Goal: Task Accomplishment & Management: Manage account settings

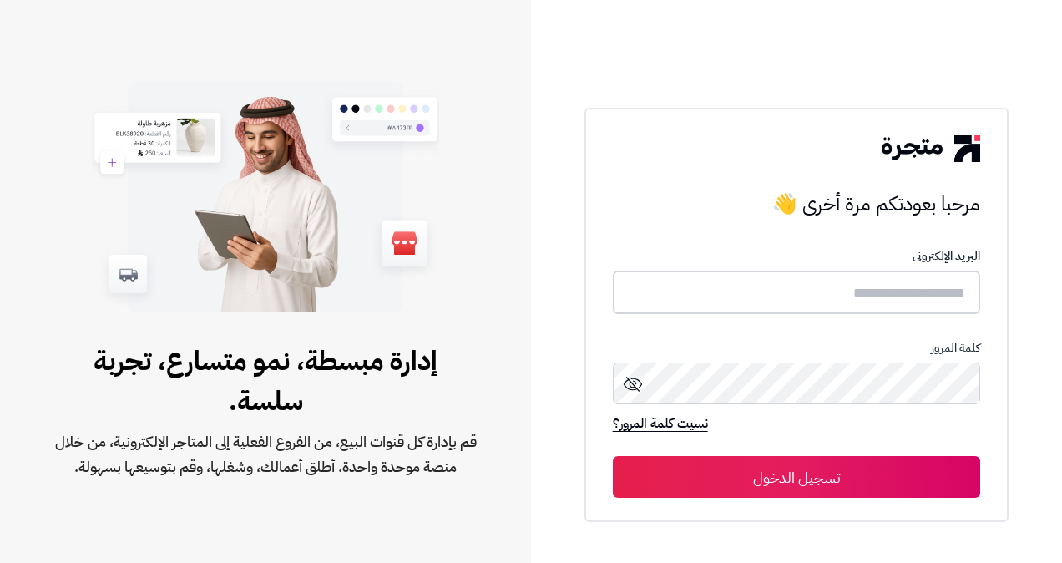
type input "**********"
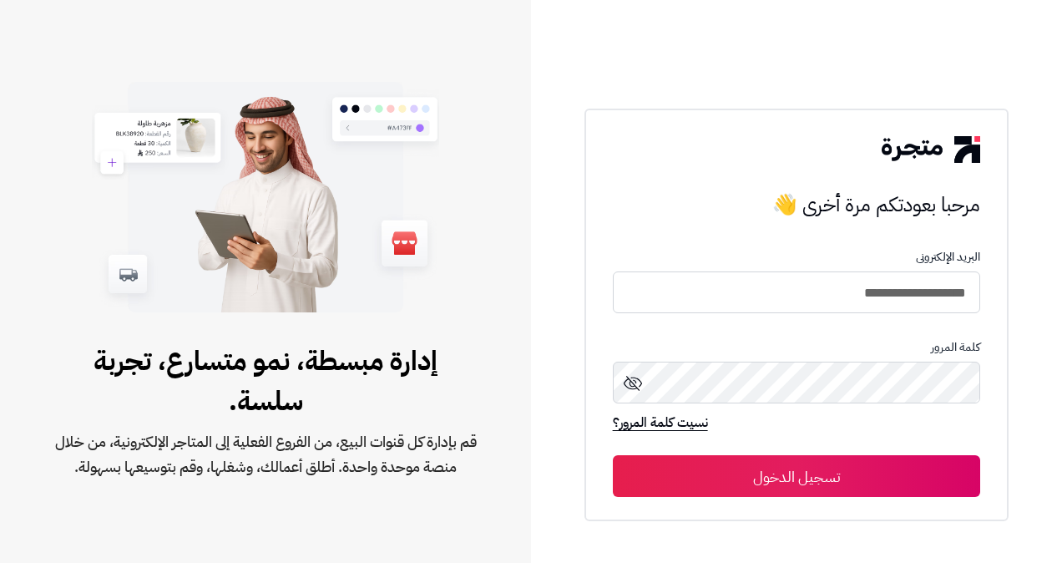
click at [926, 489] on button "تسجيل الدخول" at bounding box center [797, 476] width 368 height 42
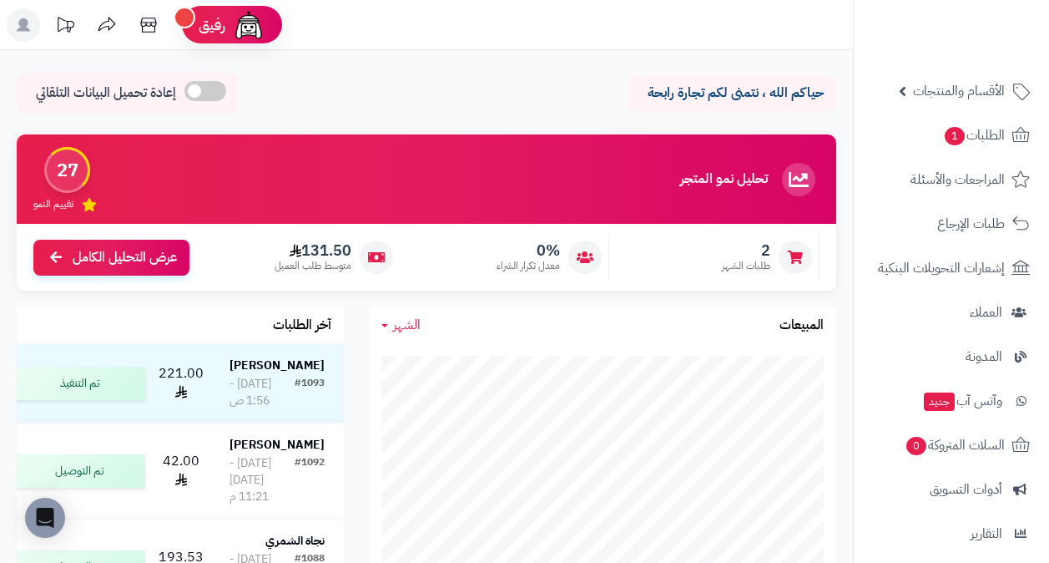
scroll to position [62, 0]
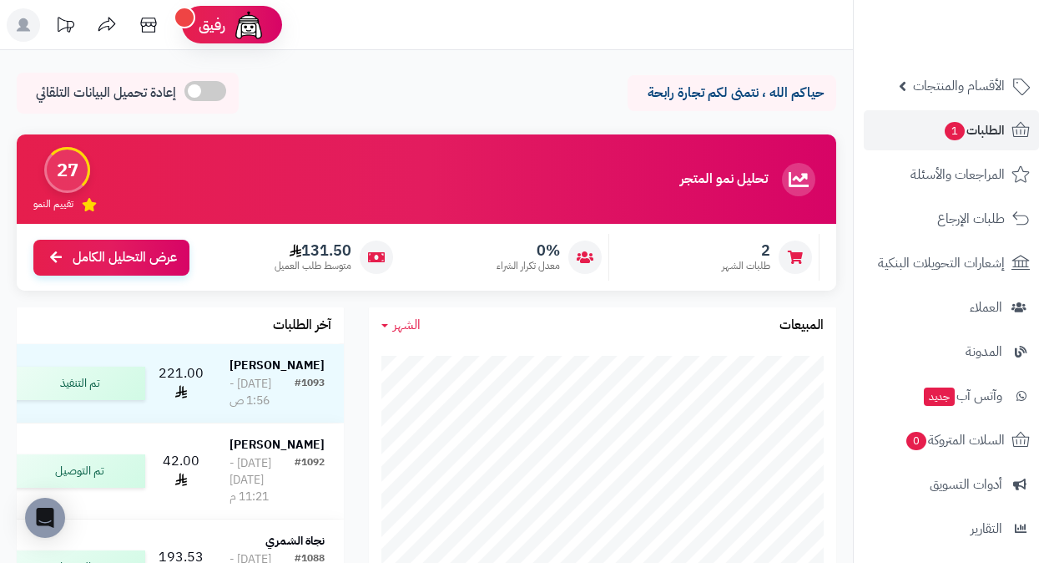
click at [988, 132] on span "الطلبات 1" at bounding box center [974, 130] width 62 height 23
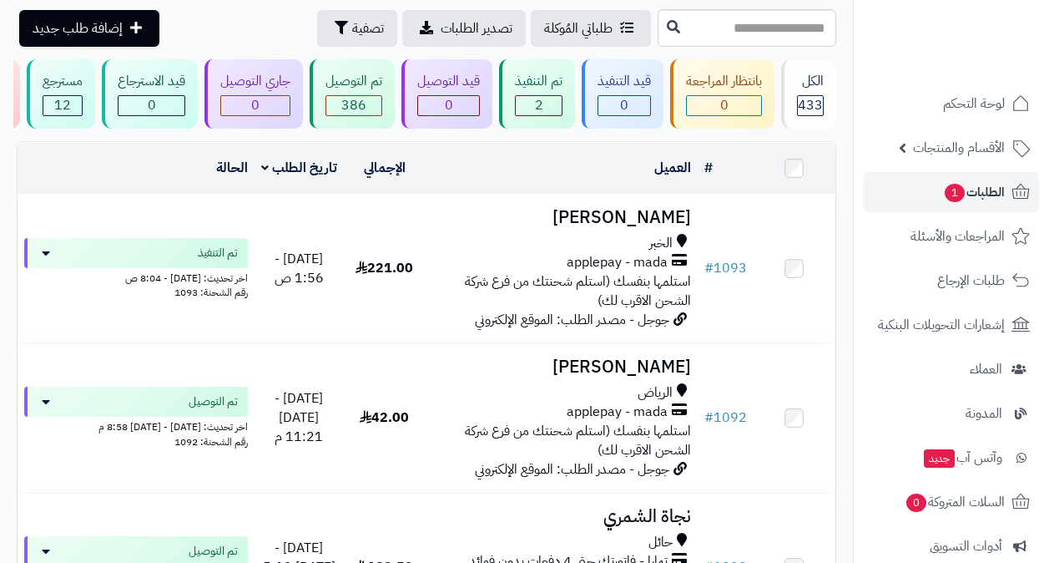
scroll to position [65, 0]
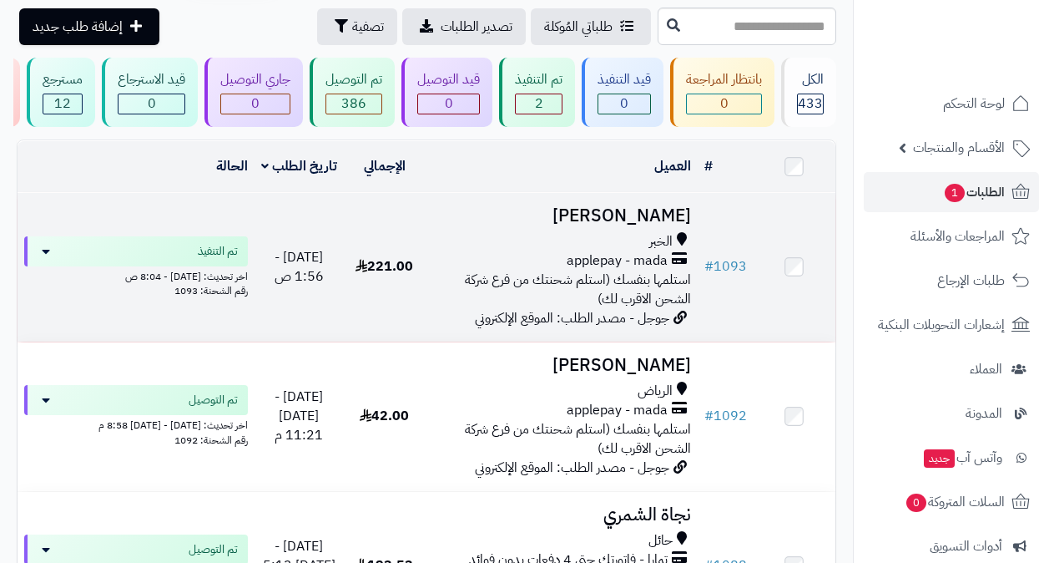
click at [705, 225] on td "# 1093" at bounding box center [726, 267] width 56 height 149
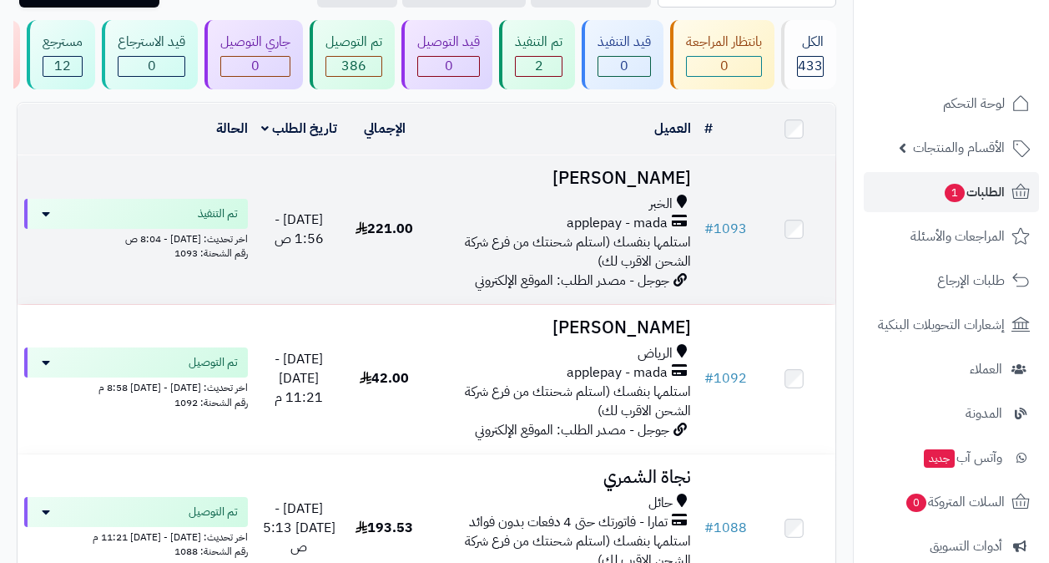
scroll to position [106, 0]
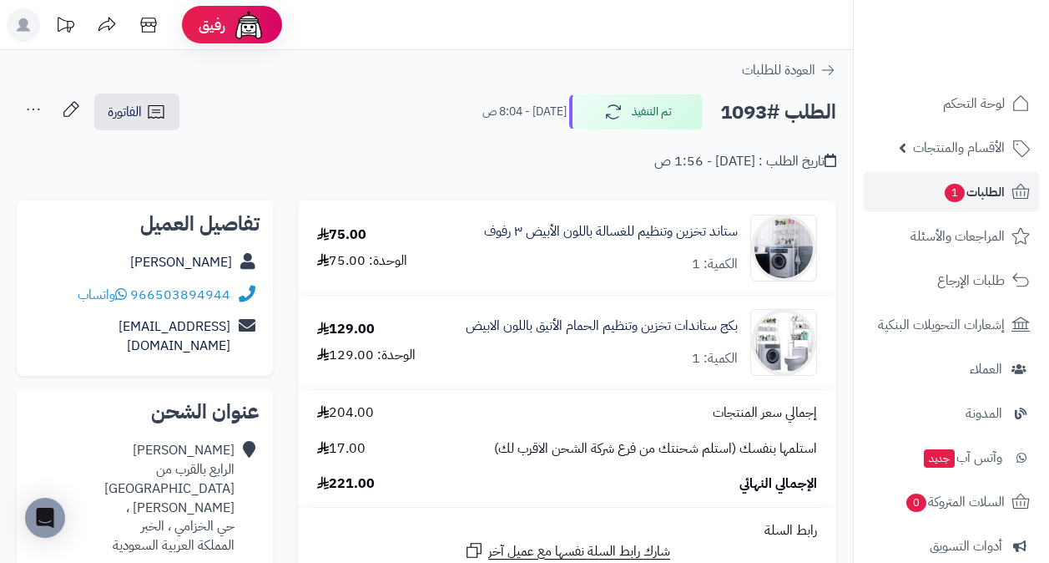
scroll to position [56, 0]
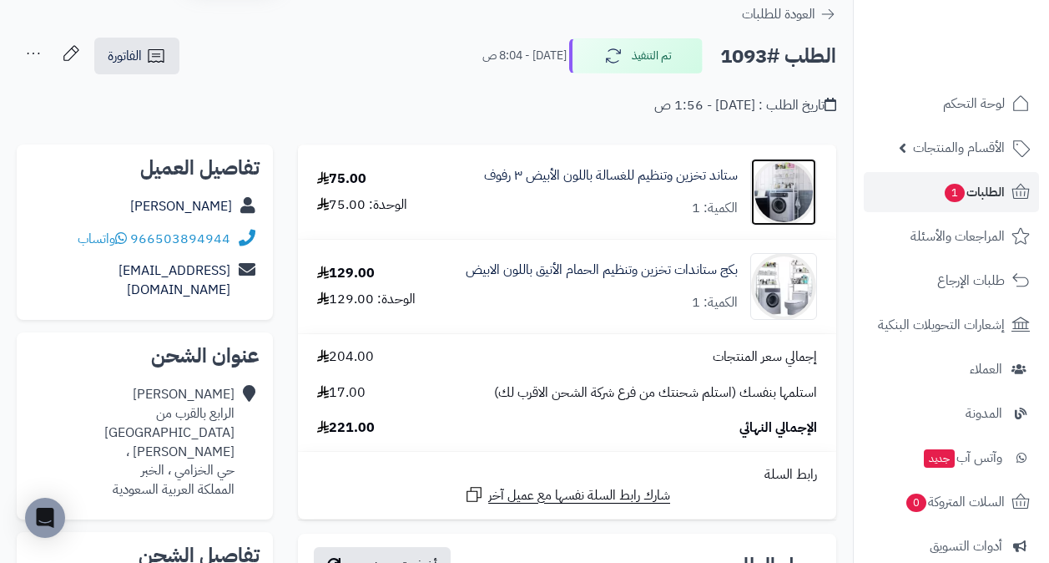
click at [754, 215] on link at bounding box center [783, 192] width 65 height 67
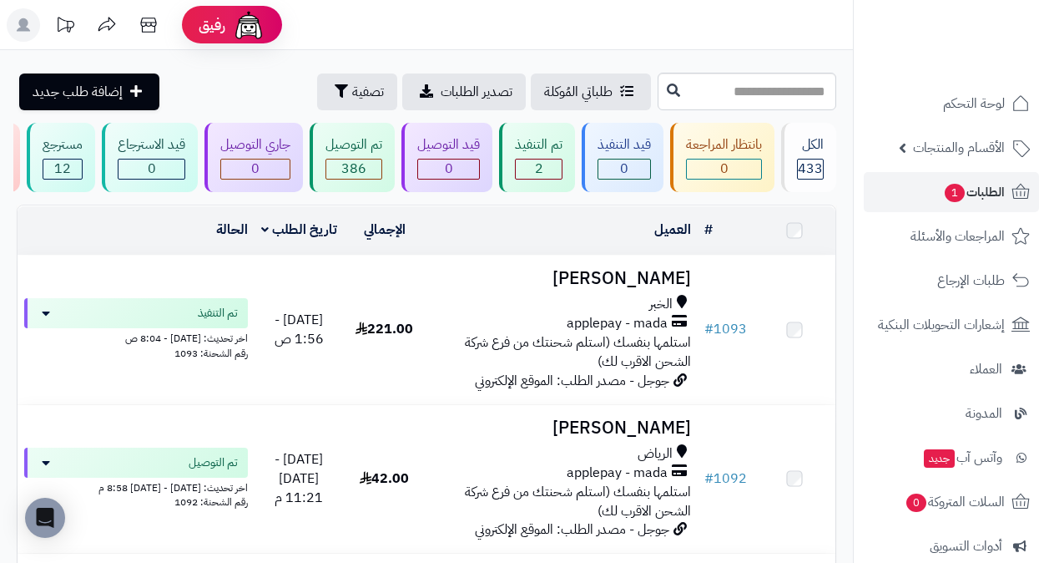
scroll to position [106, 0]
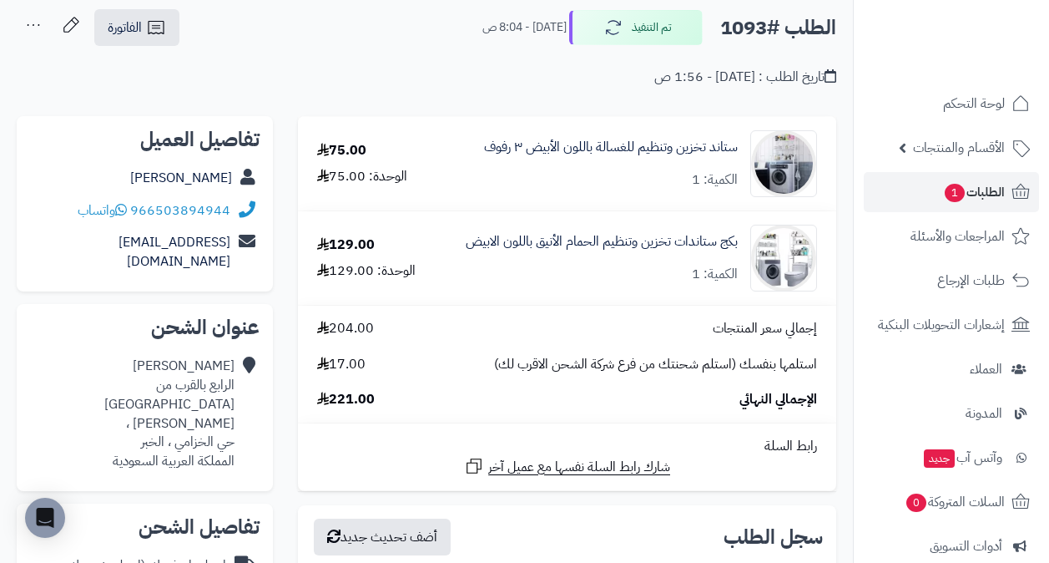
scroll to position [89, 0]
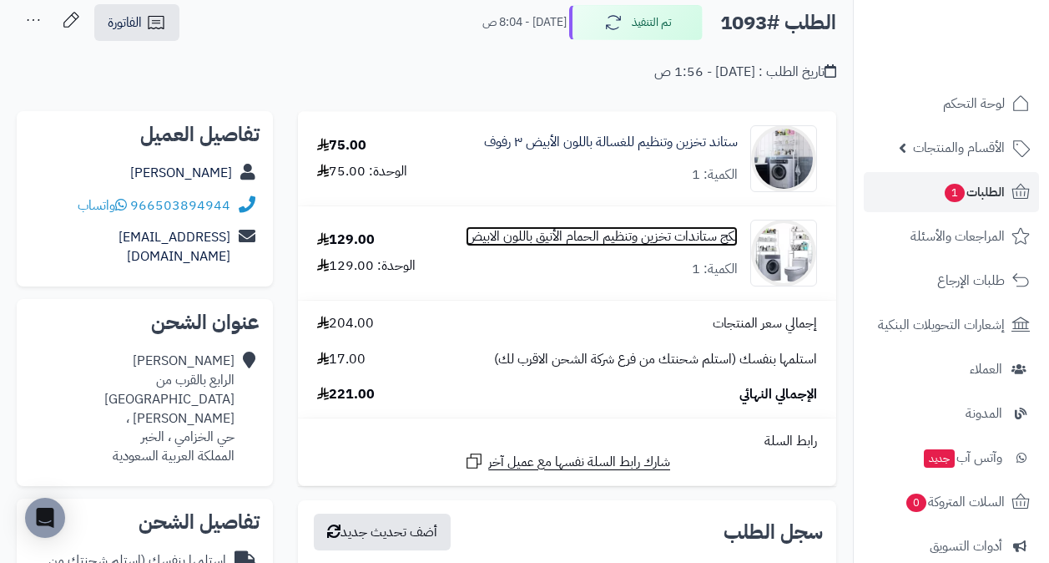
click at [684, 227] on link "بكج ستاندات تخزين وتنظيم الحمام الأنيق باللون الابيض" at bounding box center [602, 236] width 272 height 19
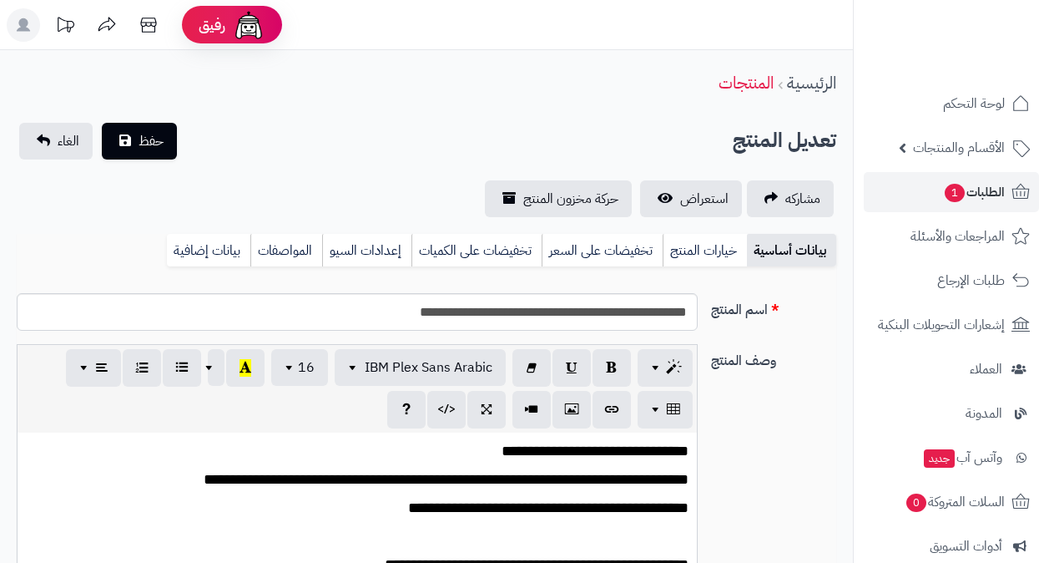
scroll to position [388, 0]
click at [380, 237] on link "إعدادات السيو" at bounding box center [366, 250] width 89 height 33
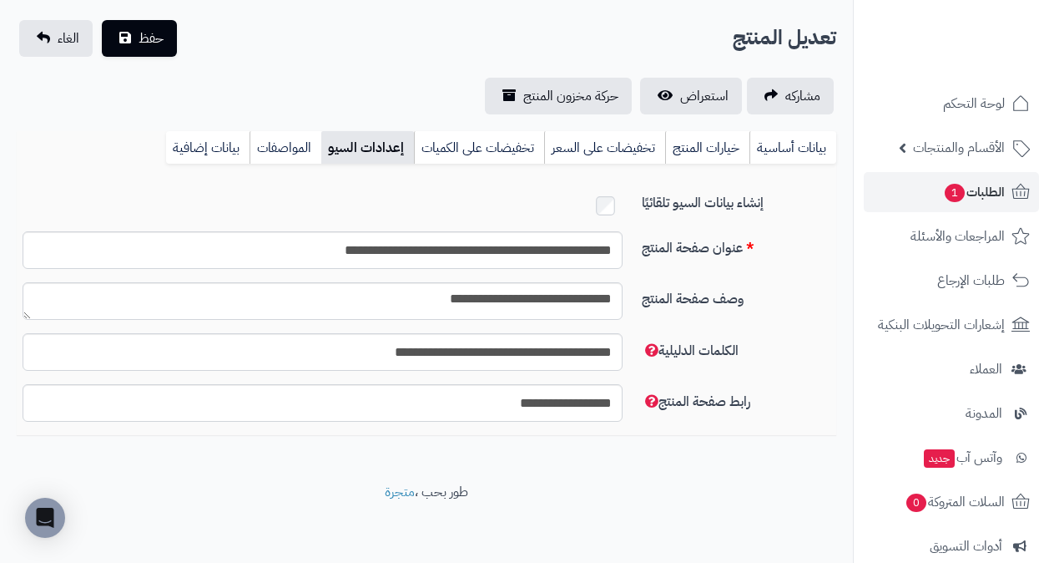
scroll to position [103, 0]
click at [233, 147] on link "بيانات إضافية" at bounding box center [207, 147] width 83 height 33
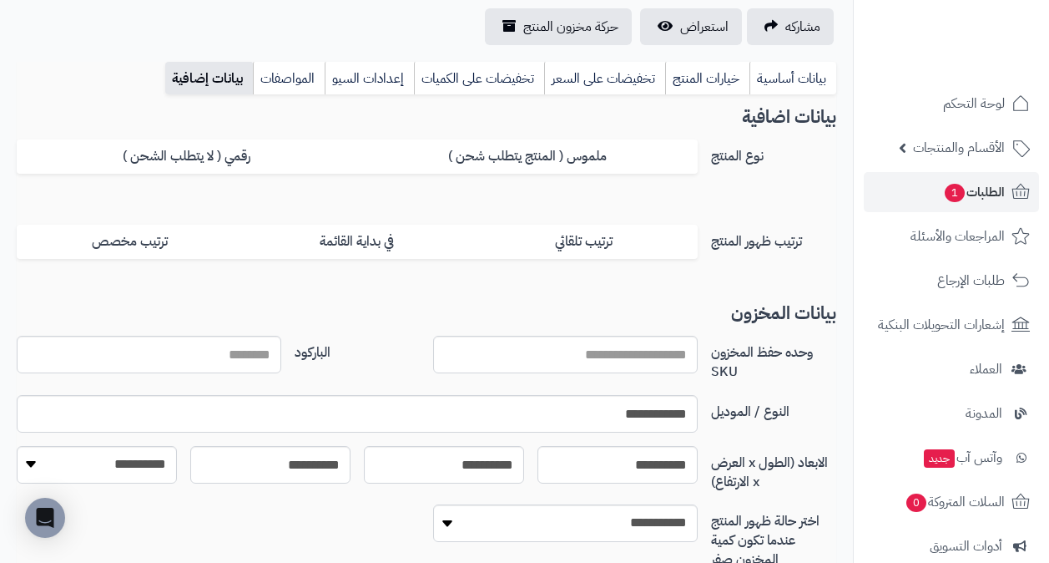
scroll to position [210, 0]
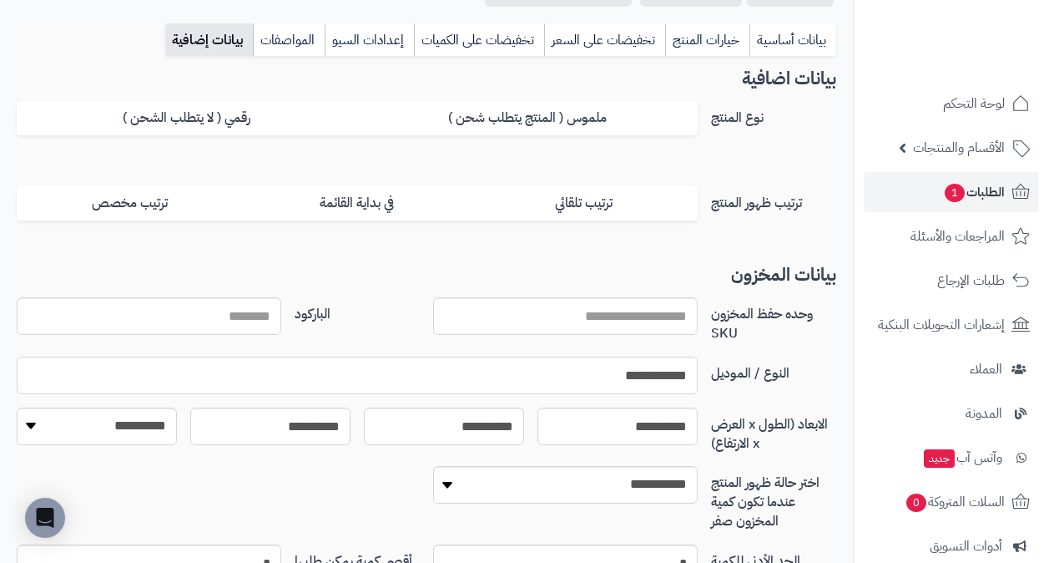
click at [658, 370] on input "**********" at bounding box center [357, 375] width 681 height 38
click at [796, 38] on link "بيانات أساسية" at bounding box center [792, 39] width 87 height 33
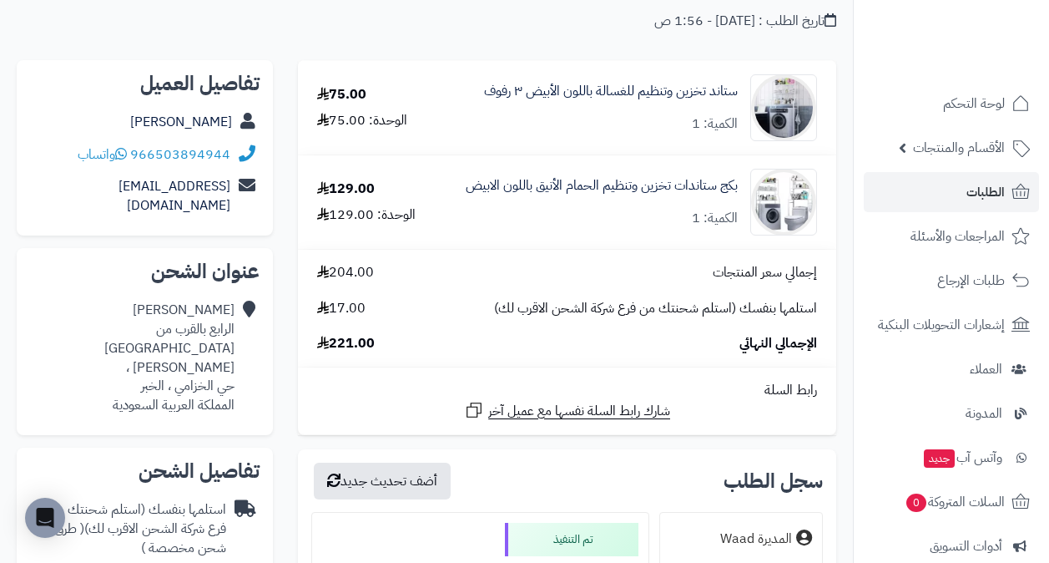
scroll to position [136, 0]
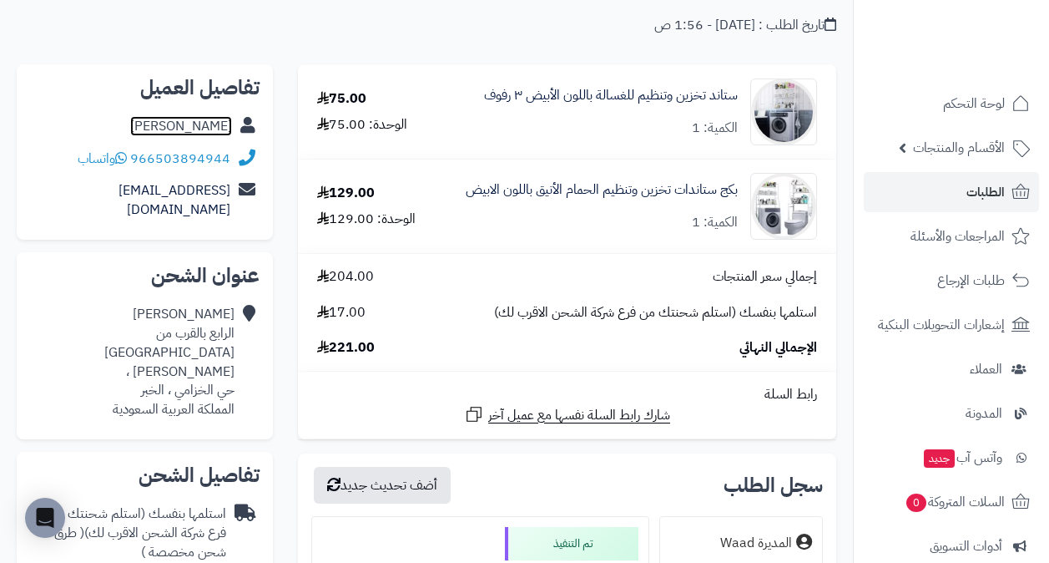
click at [210, 127] on link "مريم الغامدي" at bounding box center [181, 126] width 102 height 20
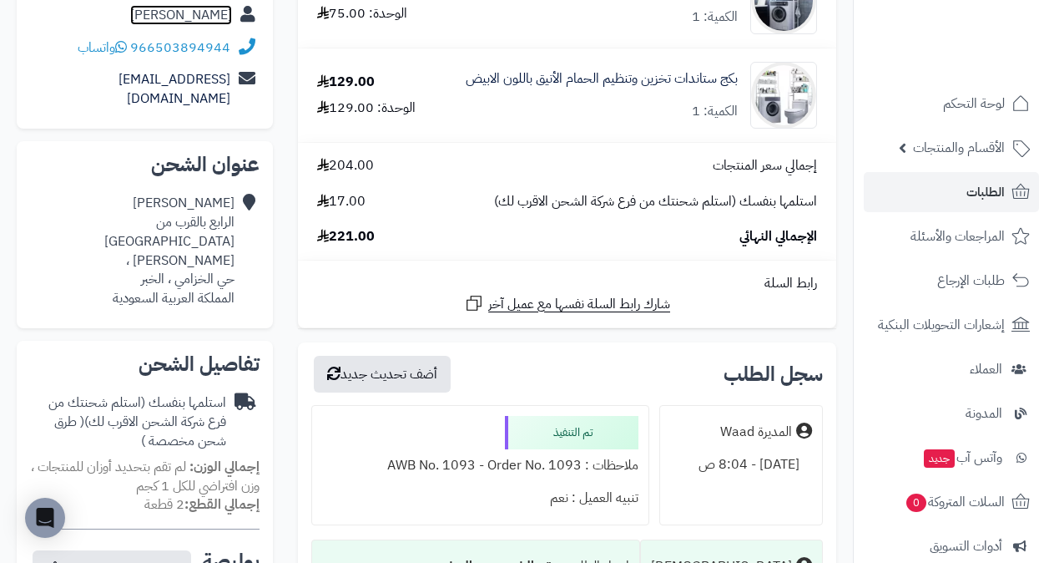
scroll to position [144, 0]
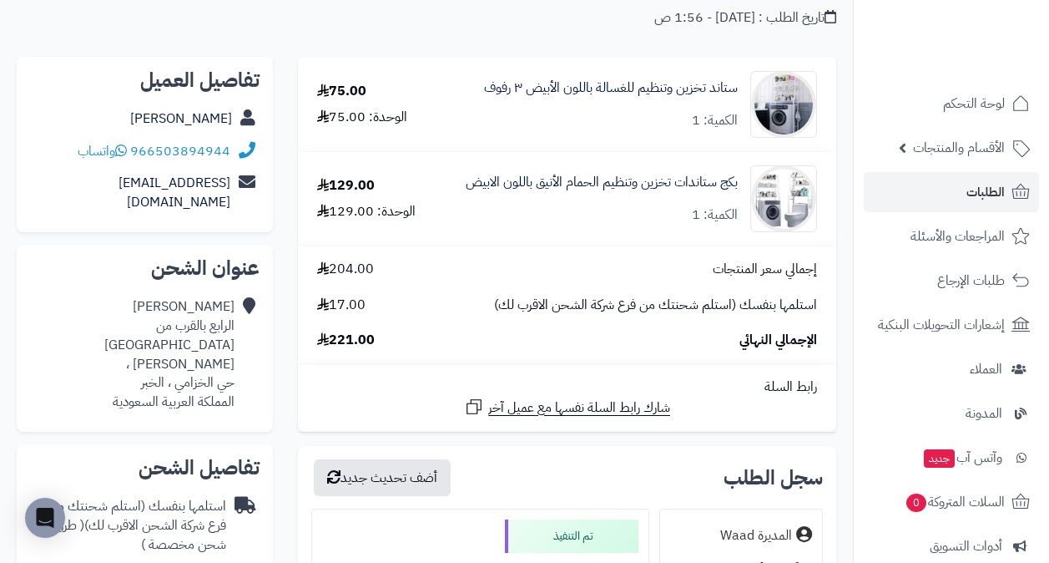
click at [802, 280] on div "إجمالي سعر المنتجات 204.00 استلمها بنفسك (استلم شحنتك من فرع شركة الشحن الاقرب …" at bounding box center [567, 305] width 525 height 91
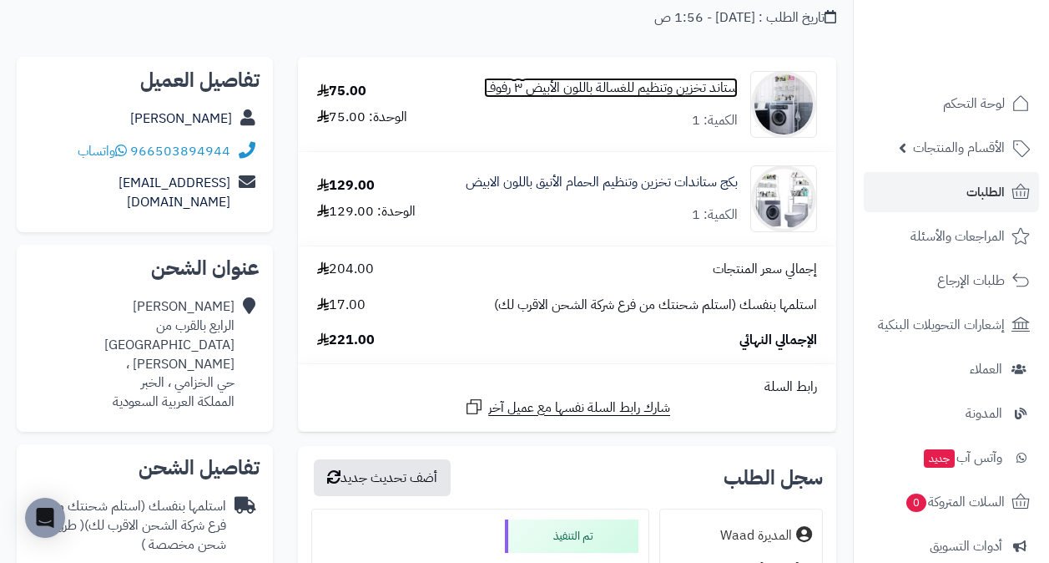
click at [711, 84] on link "ستاند تخزين وتنظيم للغسالة باللون الأبيض ٣ رفوف" at bounding box center [611, 87] width 254 height 19
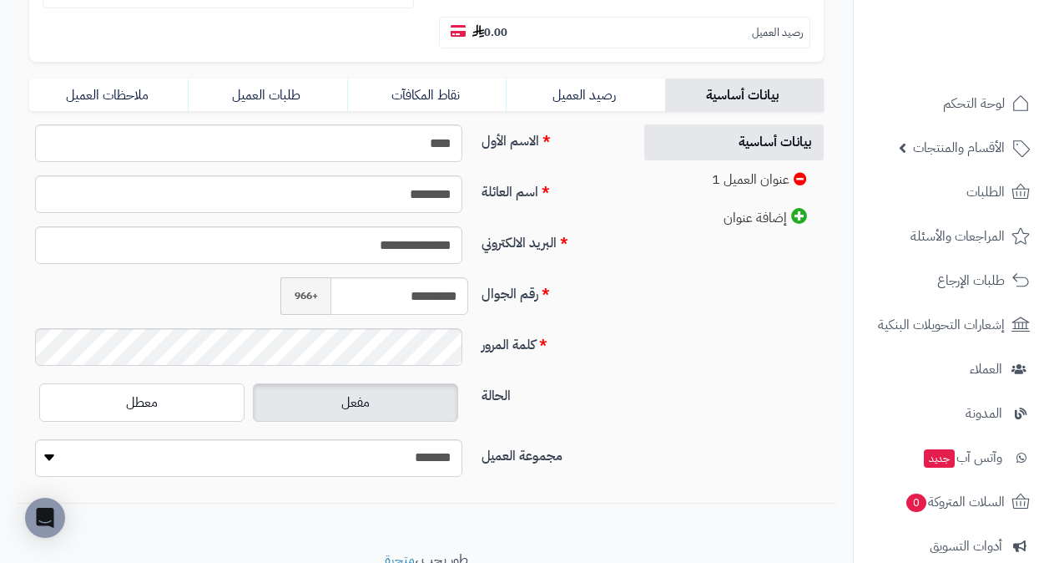
scroll to position [351, 0]
click at [401, 300] on input "*********" at bounding box center [399, 295] width 138 height 38
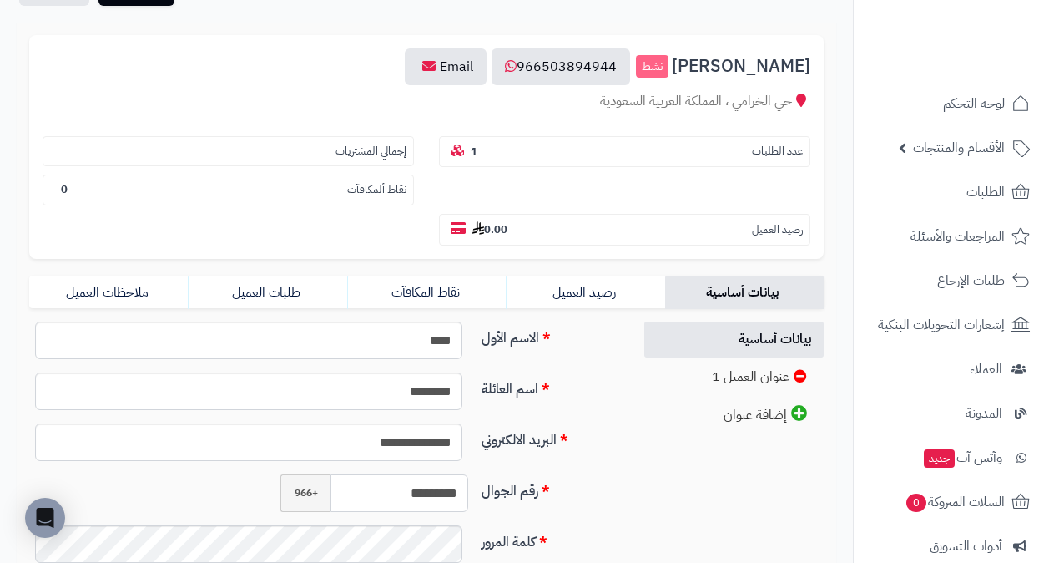
scroll to position [0, 0]
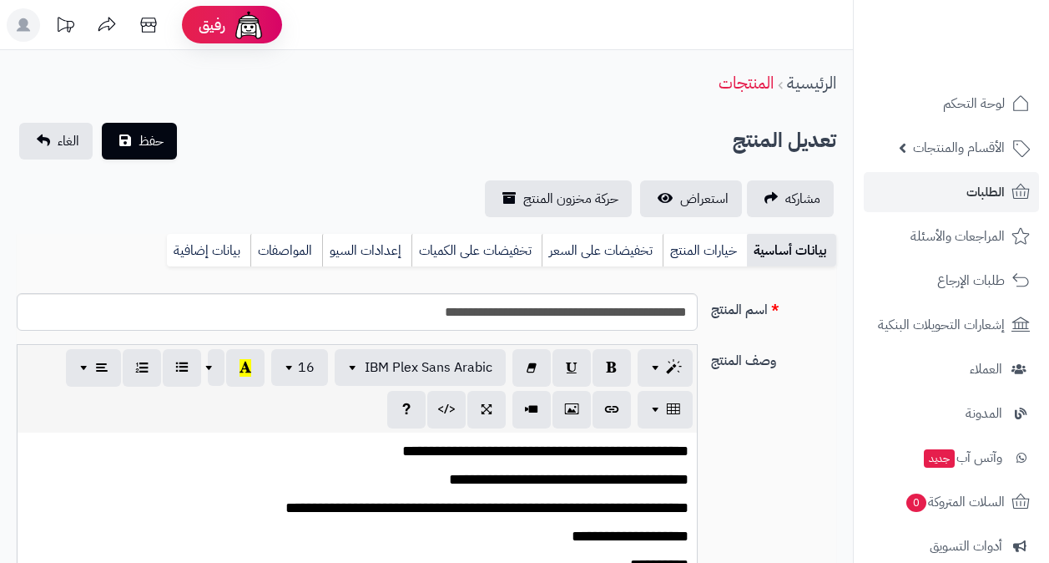
scroll to position [388, 0]
click at [227, 244] on link "بيانات إضافية" at bounding box center [208, 250] width 83 height 33
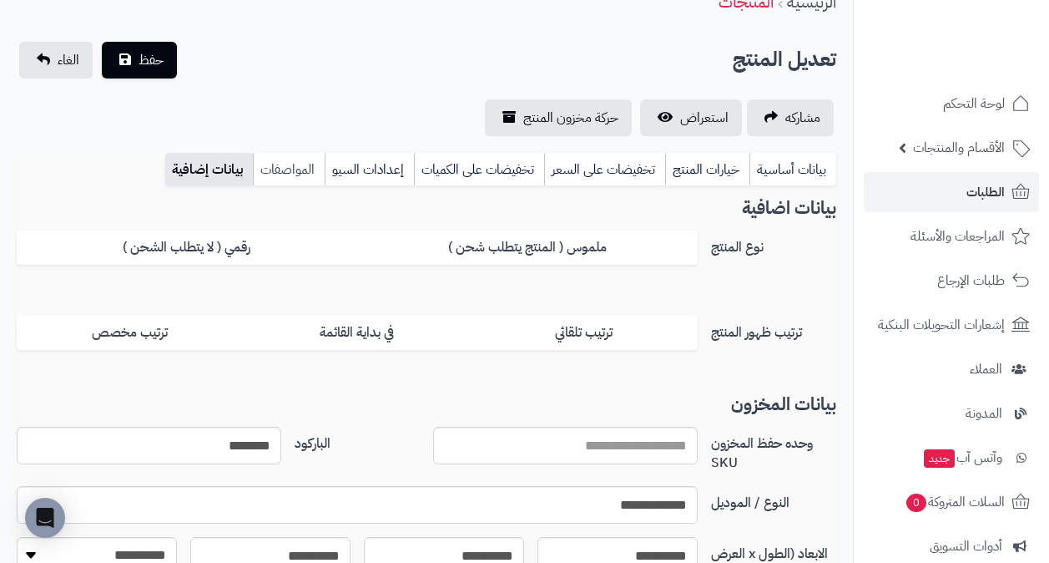
click at [311, 174] on link "المواصفات" at bounding box center [289, 169] width 72 height 33
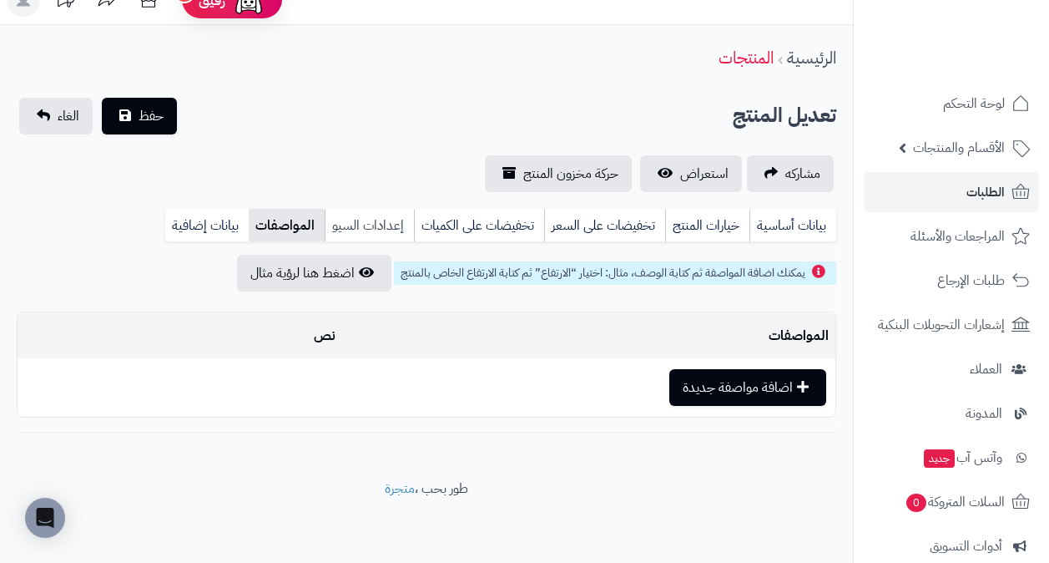
click at [396, 211] on link "إعدادات السيو" at bounding box center [369, 225] width 89 height 33
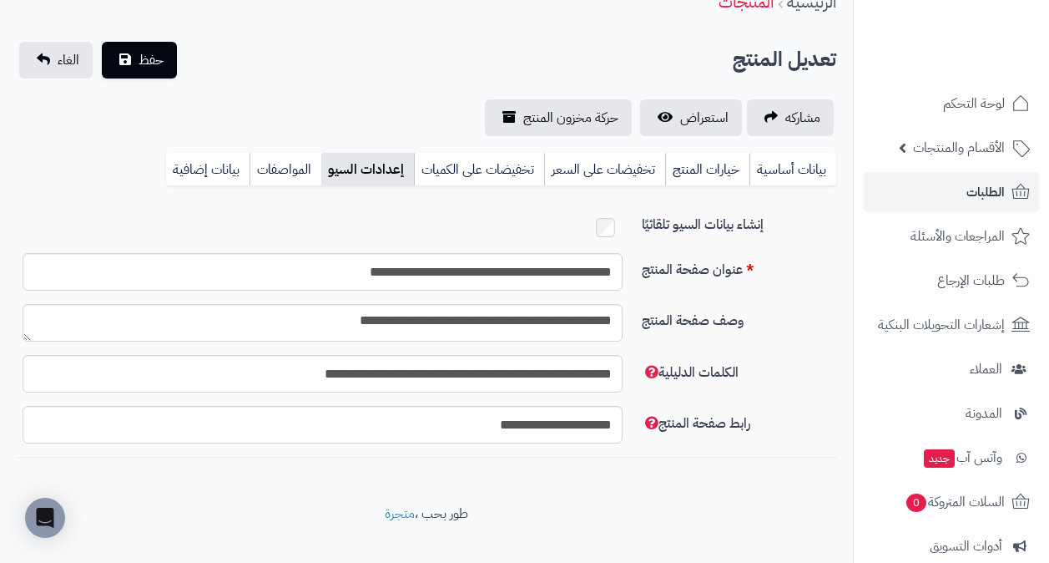
scroll to position [103, 0]
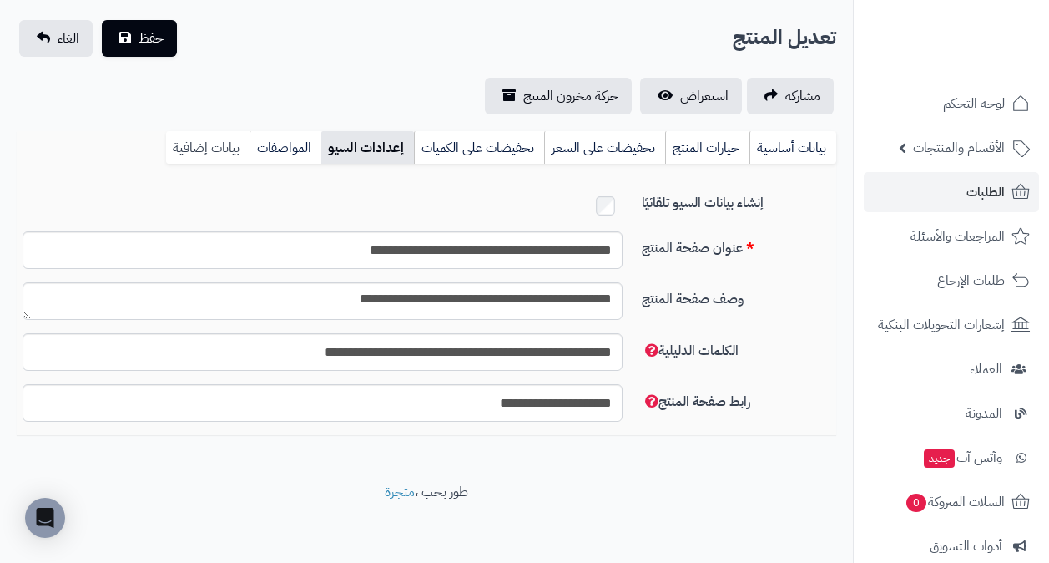
click at [214, 149] on link "بيانات إضافية" at bounding box center [207, 147] width 83 height 33
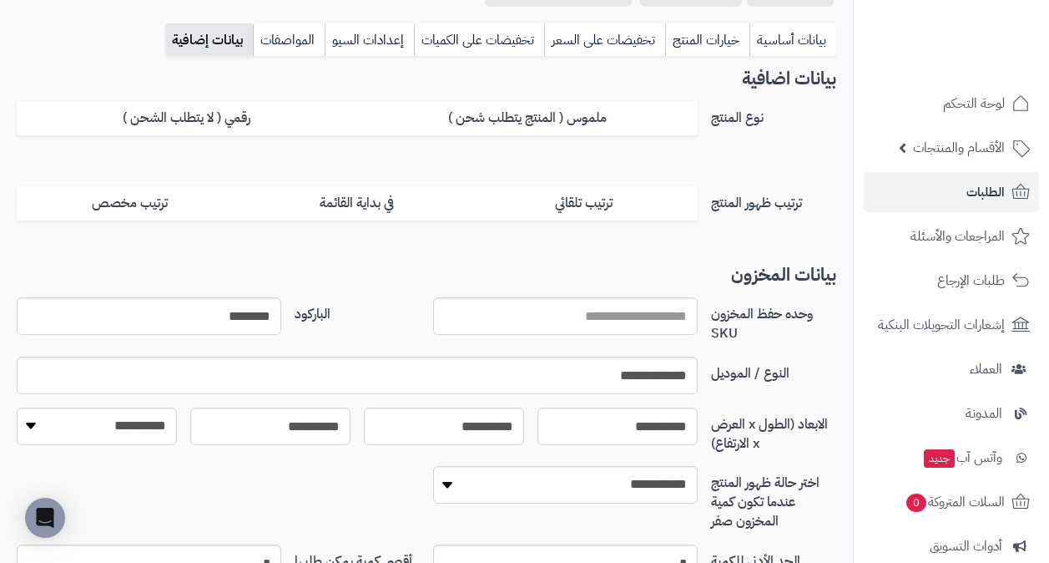
scroll to position [270, 0]
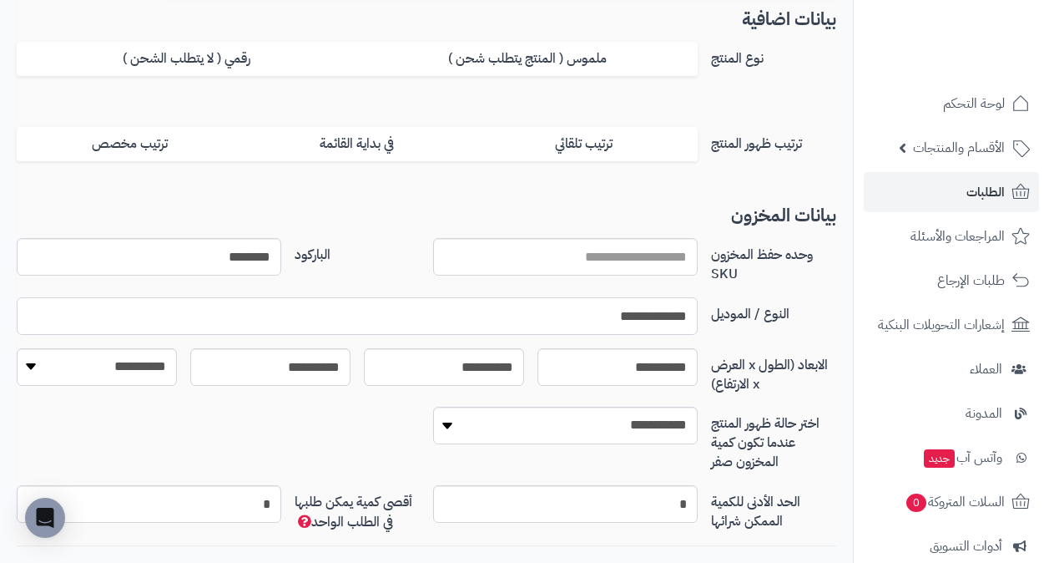
click at [657, 308] on input "**********" at bounding box center [357, 316] width 681 height 38
click at [658, 313] on input "**********" at bounding box center [357, 316] width 681 height 38
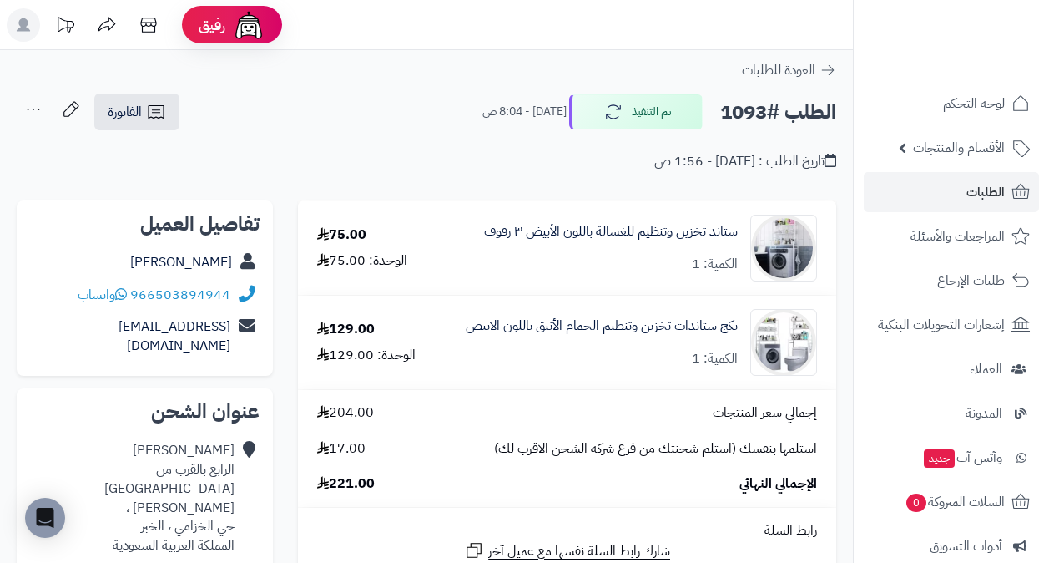
scroll to position [144, 0]
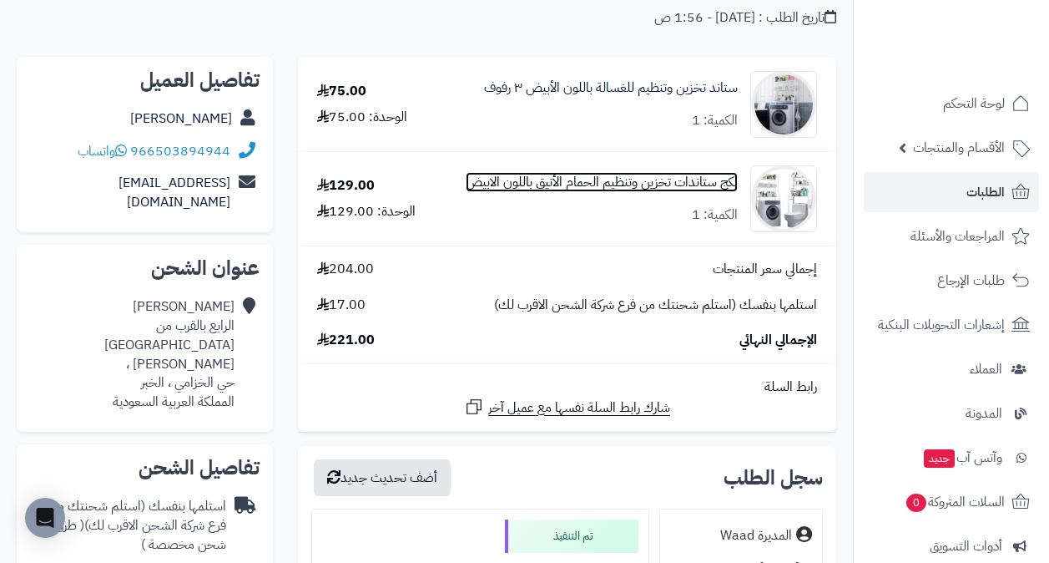
click at [724, 186] on link "بكج ستاندات تخزين وتنظيم الحمام الأنيق باللون الابيض" at bounding box center [602, 182] width 272 height 19
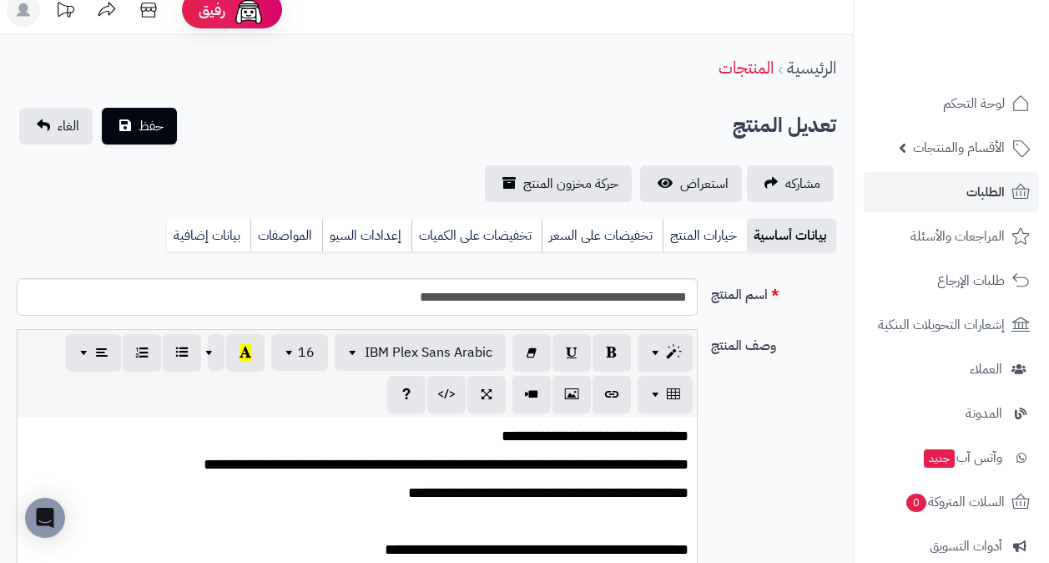
scroll to position [29, 0]
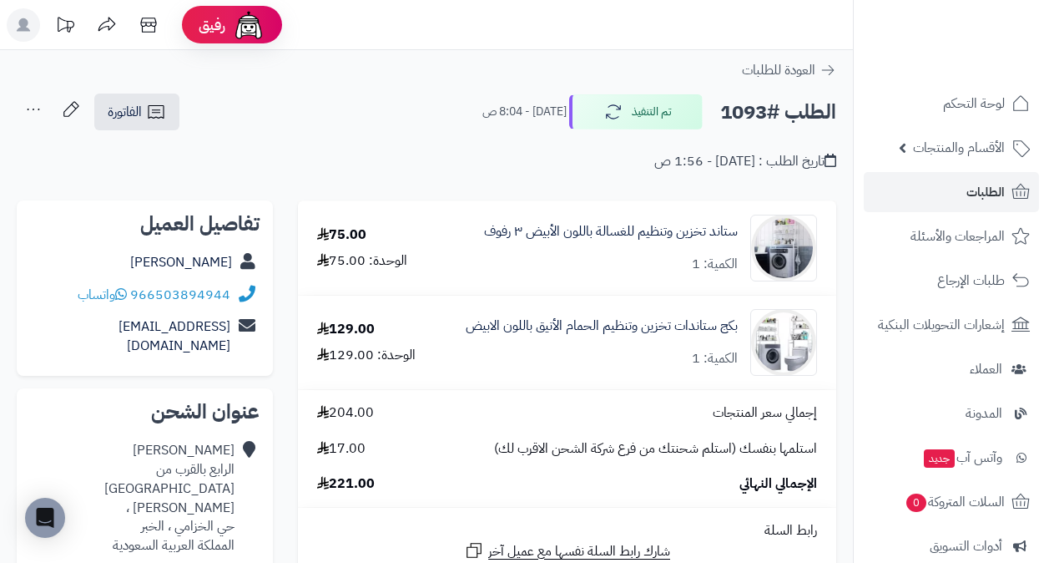
scroll to position [144, 0]
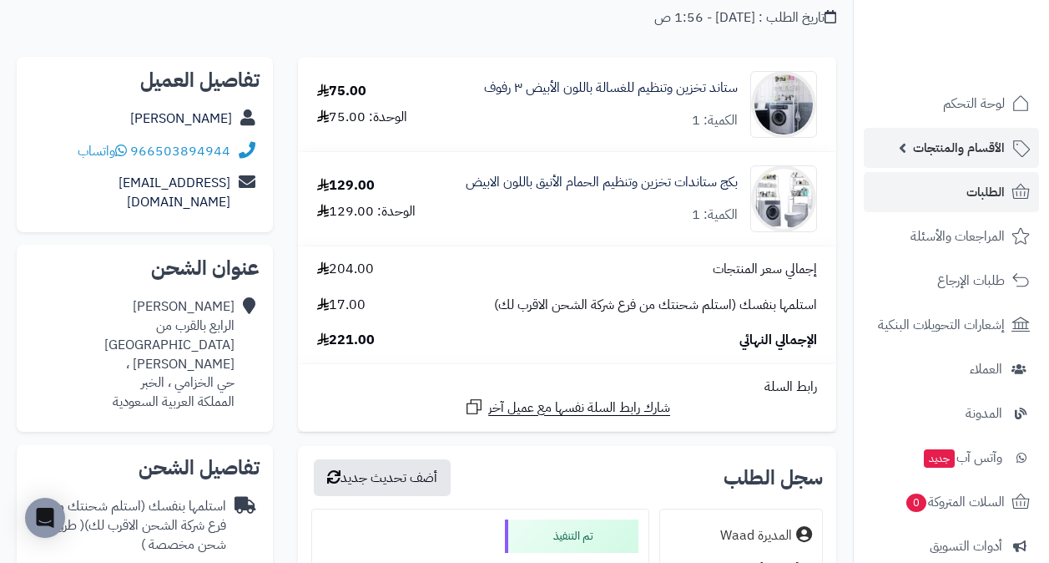
click at [984, 144] on span "الأقسام والمنتجات" at bounding box center [959, 147] width 92 height 23
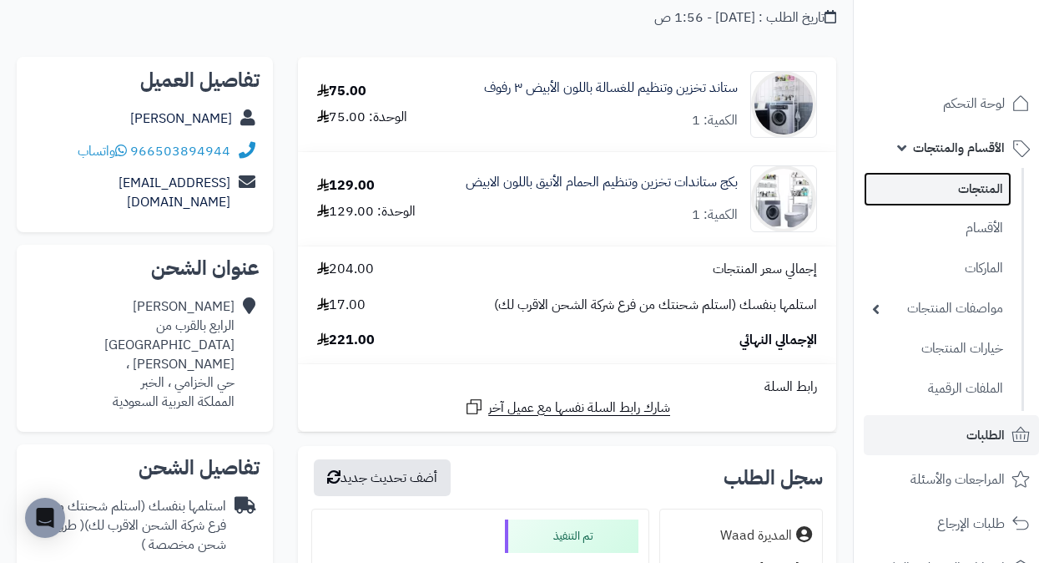
click at [966, 187] on link "المنتجات" at bounding box center [938, 189] width 148 height 34
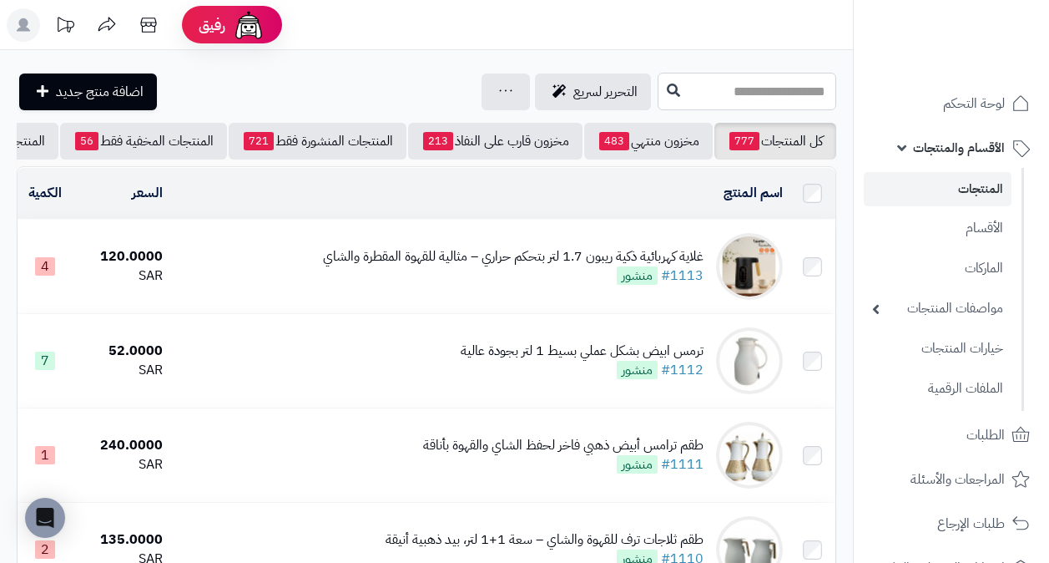
click at [733, 95] on input "text" at bounding box center [747, 92] width 179 height 38
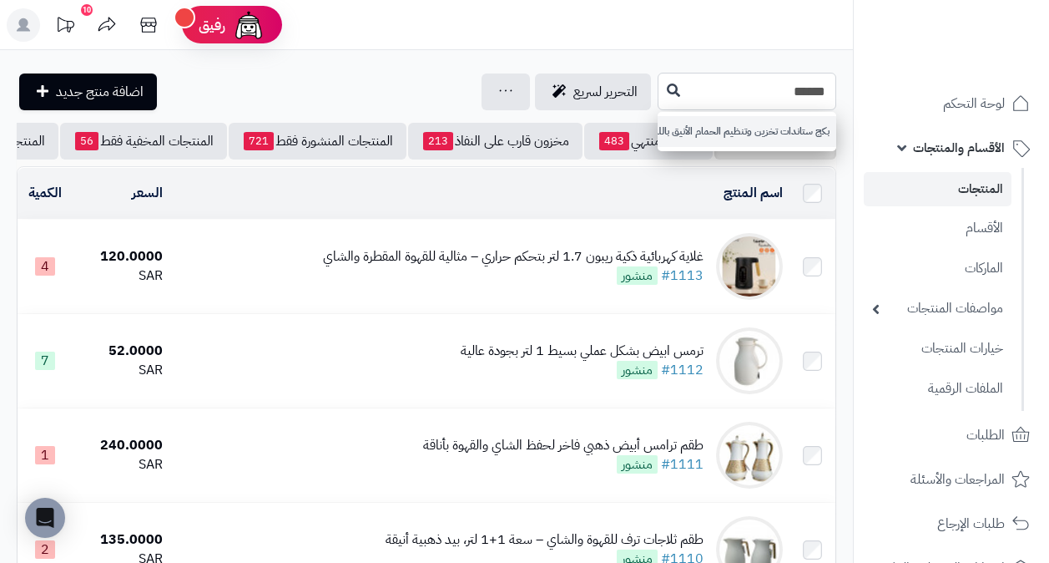
type input "******"
click at [811, 135] on link "بكج ستاندات تخزين وتنظيم الحمام الأنيق باللون الابيض" at bounding box center [747, 131] width 179 height 31
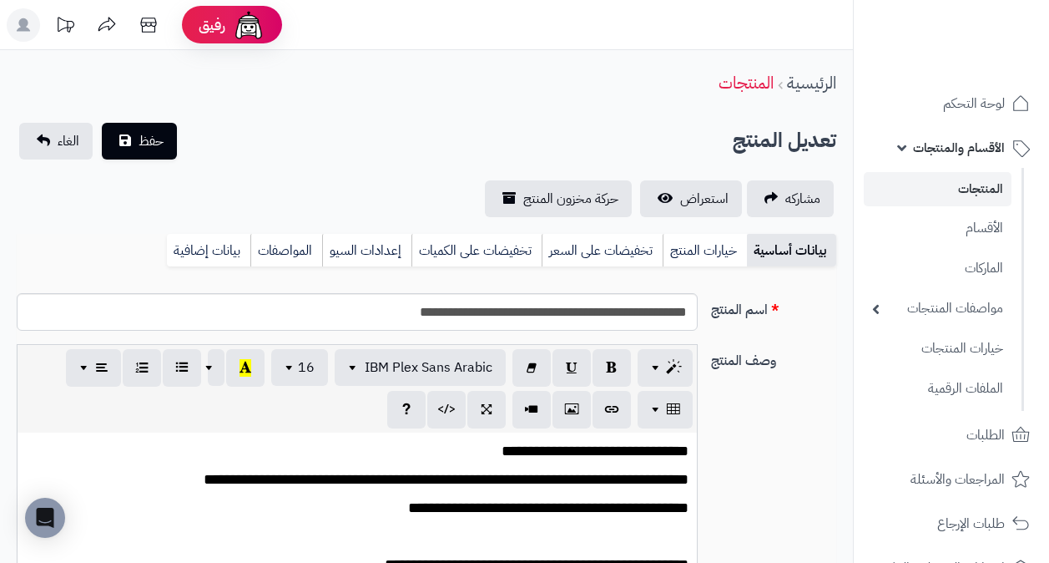
scroll to position [388, 0]
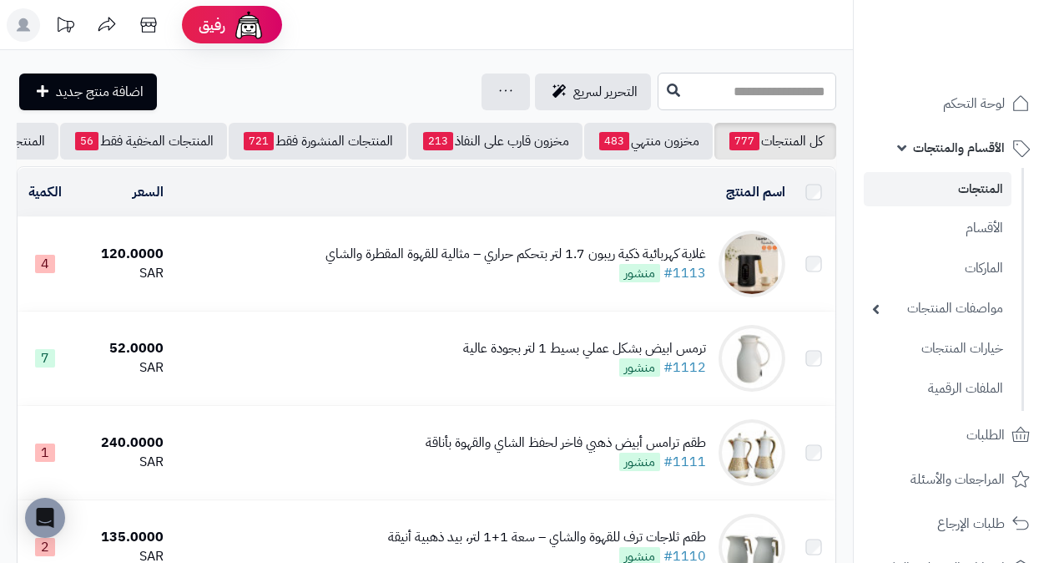
click at [795, 93] on input "text" at bounding box center [747, 92] width 179 height 38
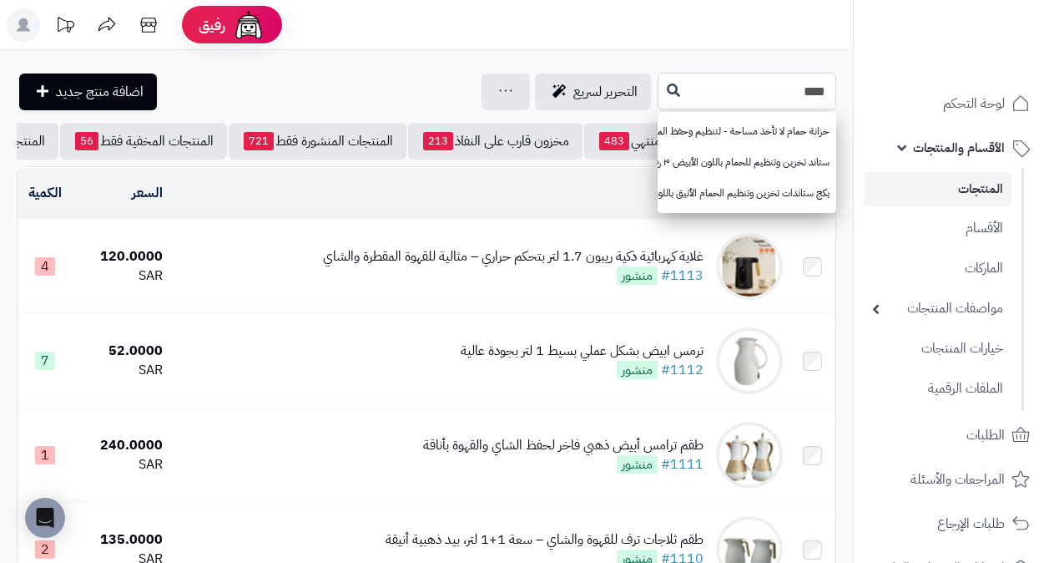
type input "****"
click at [482, 77] on div "جرد مخزون المنتجات جرد مخزون الخيارات فقط تعديل أسعار المنتجات الملصقات تصدير ا…" at bounding box center [506, 91] width 48 height 37
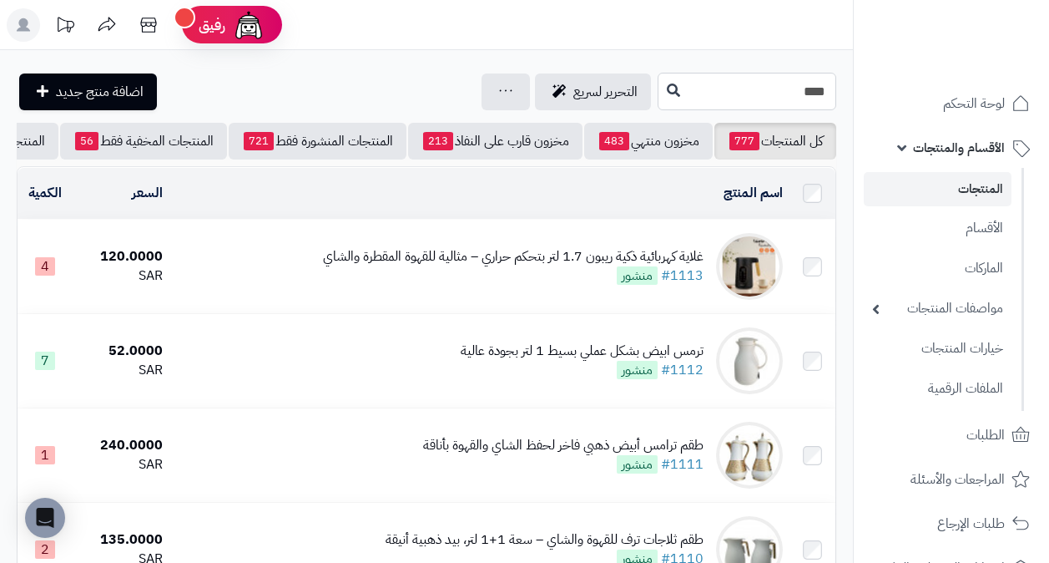
click at [760, 98] on input "****" at bounding box center [747, 92] width 179 height 38
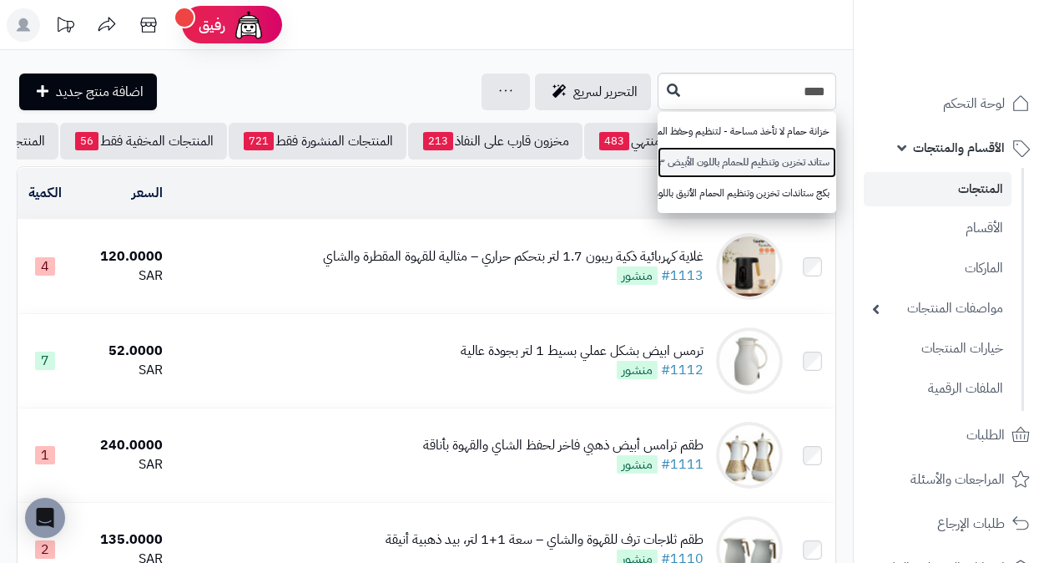
click at [804, 169] on link "ستاند تخزين وتنظيم للحمام باللون الأبيض ٣ رفوف" at bounding box center [747, 162] width 179 height 31
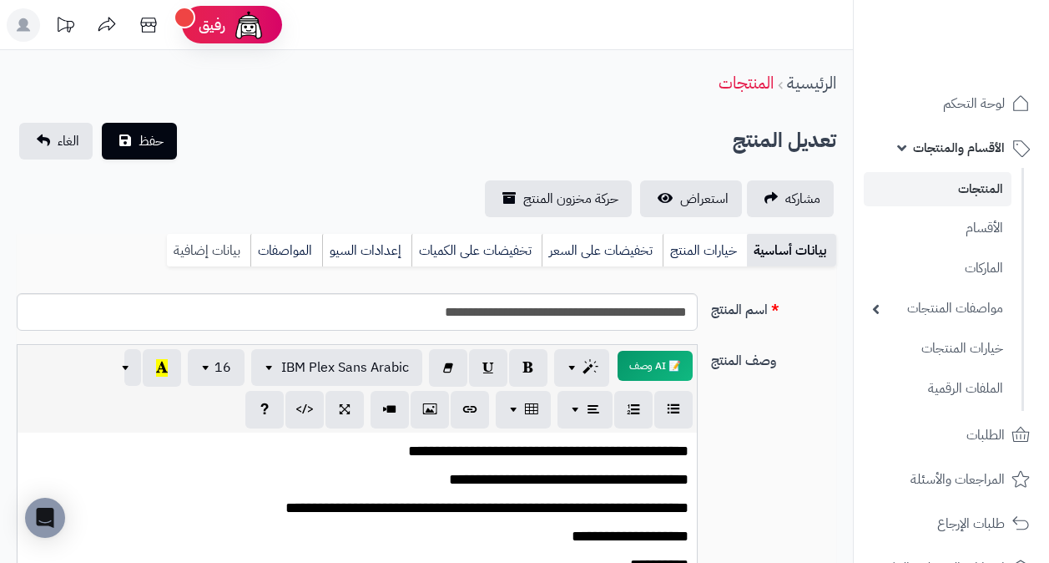
click at [220, 251] on link "بيانات إضافية" at bounding box center [208, 250] width 83 height 33
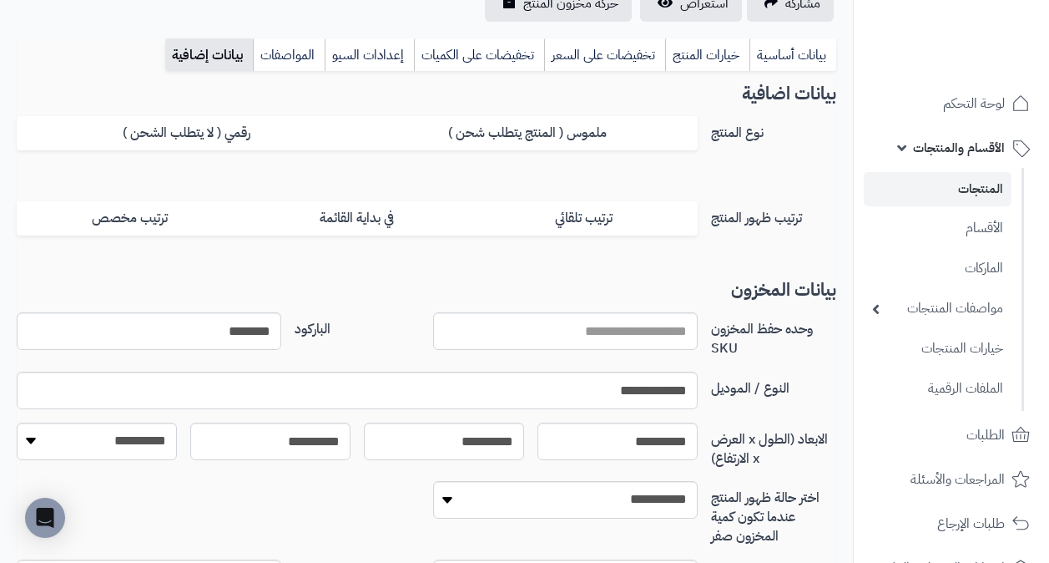
scroll to position [203, 0]
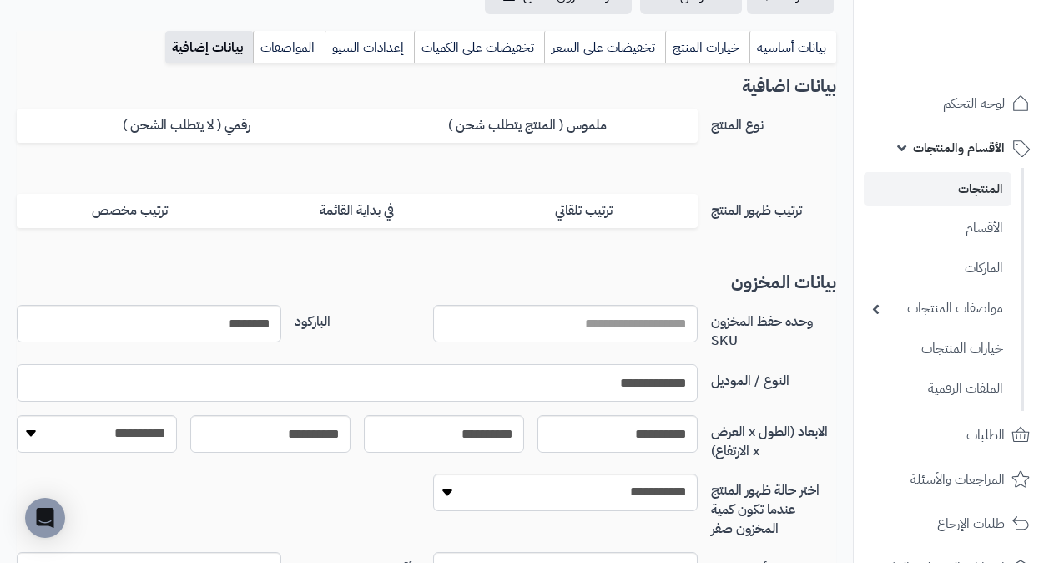
click at [660, 374] on input "**********" at bounding box center [357, 383] width 681 height 38
click at [661, 379] on input "**********" at bounding box center [357, 383] width 681 height 38
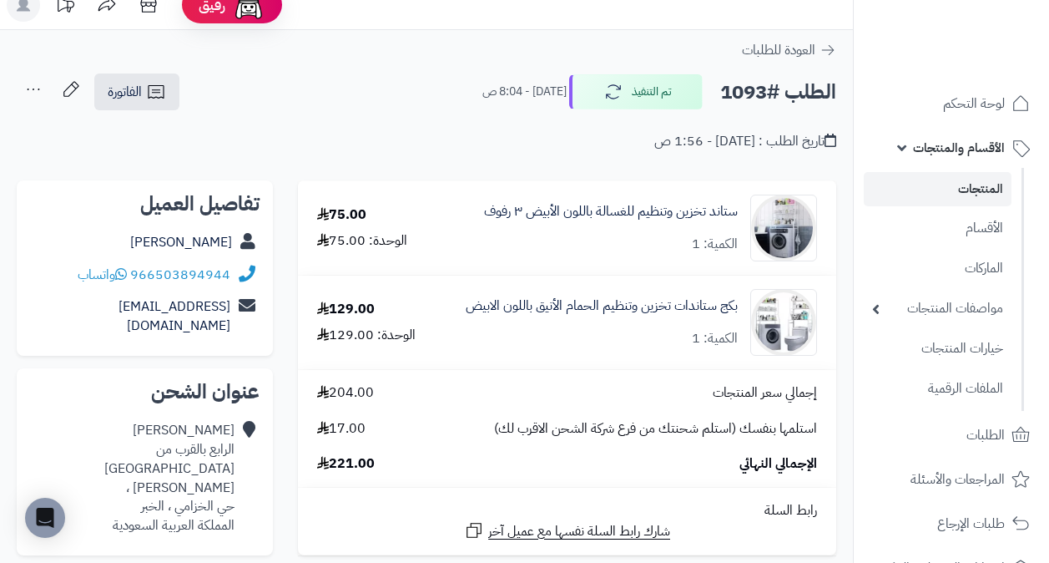
scroll to position [23, 0]
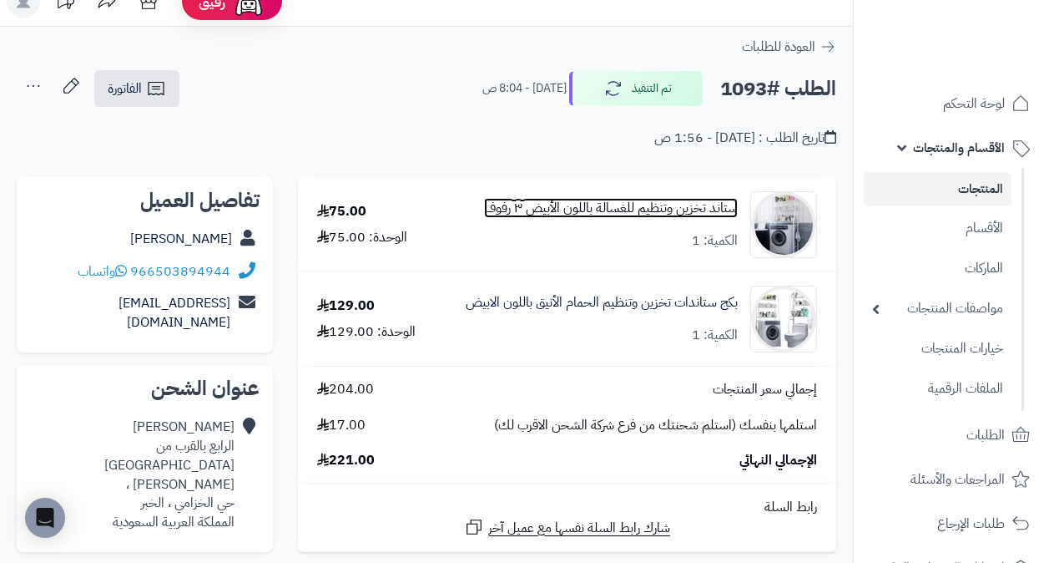
click at [709, 206] on link "ستاند تخزين وتنظيم للغسالة باللون الأبيض ٣ رفوف" at bounding box center [611, 208] width 254 height 19
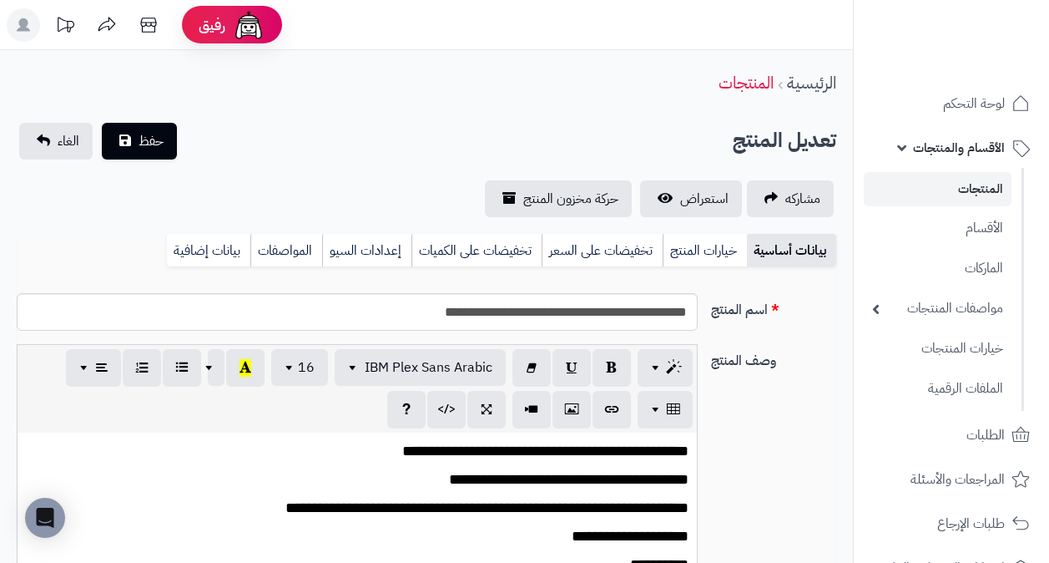
scroll to position [388, 0]
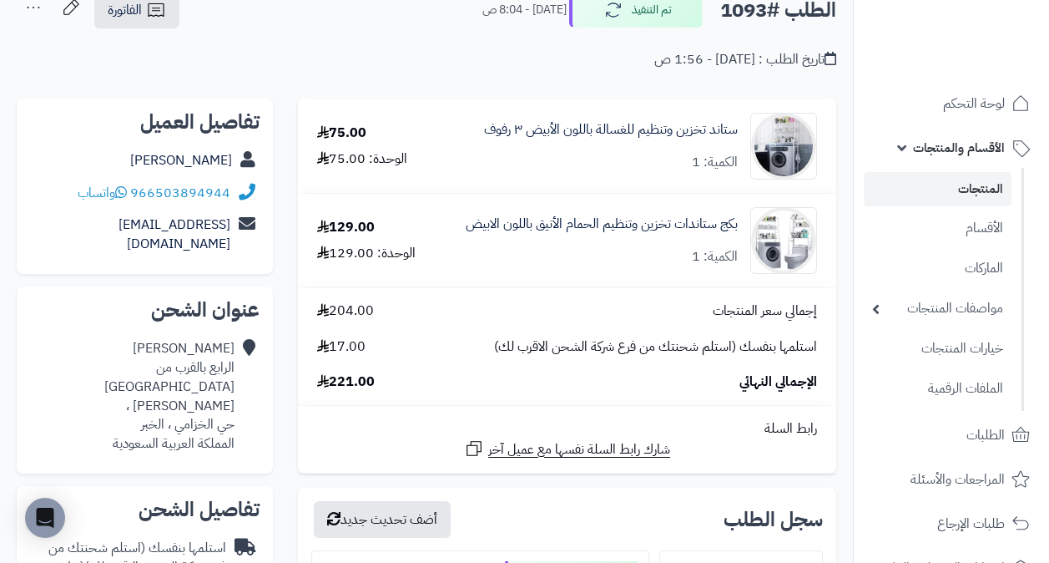
scroll to position [105, 0]
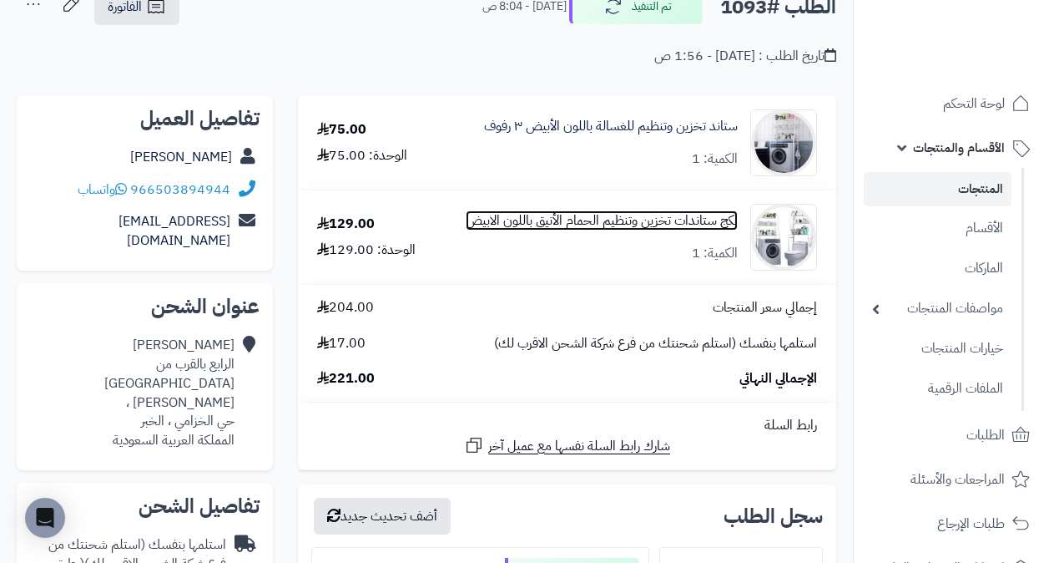
click at [723, 221] on link "بكج ستاندات تخزين وتنظيم الحمام الأنيق باللون الابيض" at bounding box center [602, 220] width 272 height 19
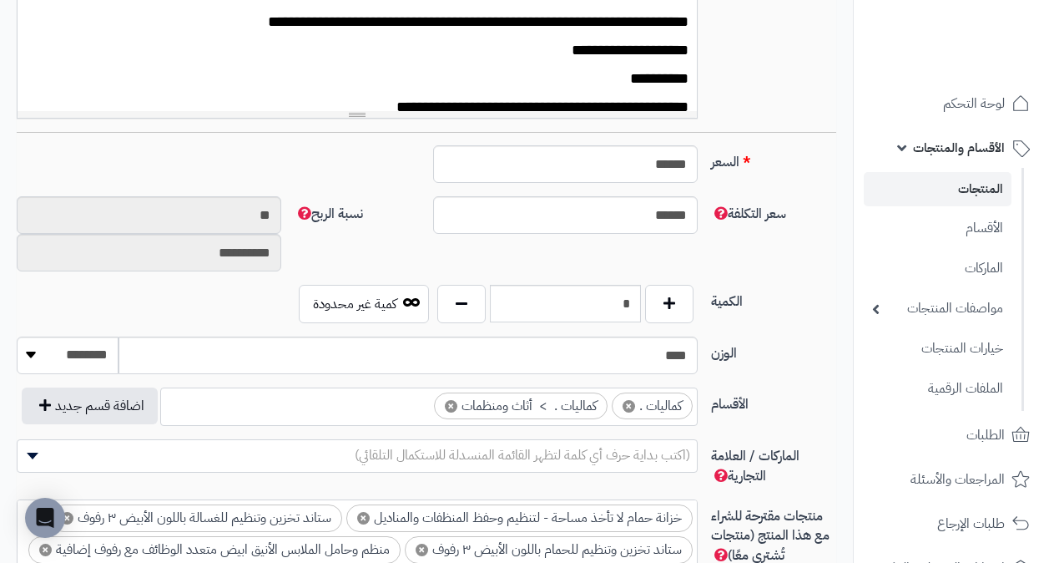
scroll to position [563, 0]
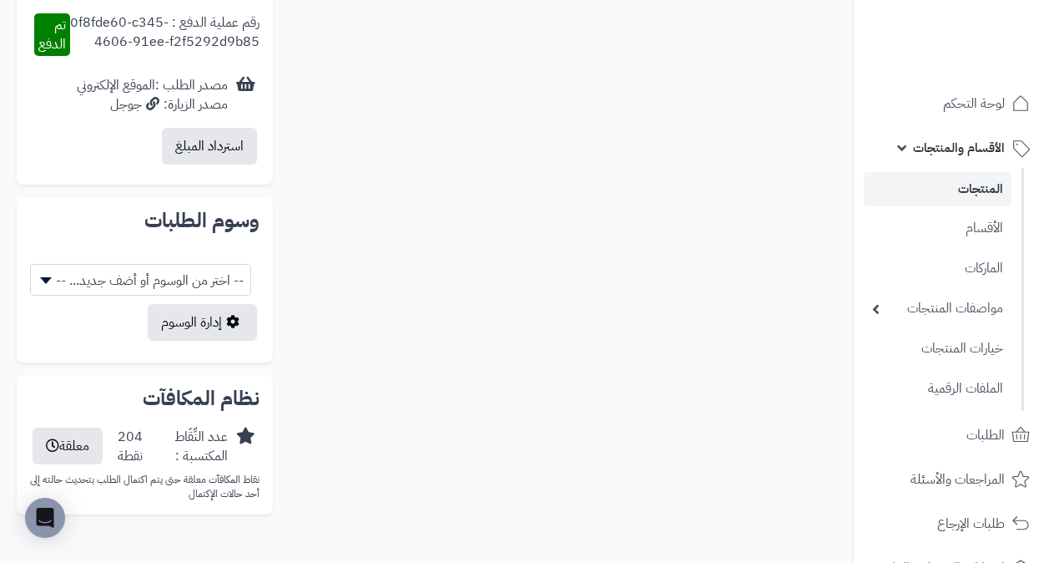
scroll to position [1350, 0]
